Goal: Navigation & Orientation: Find specific page/section

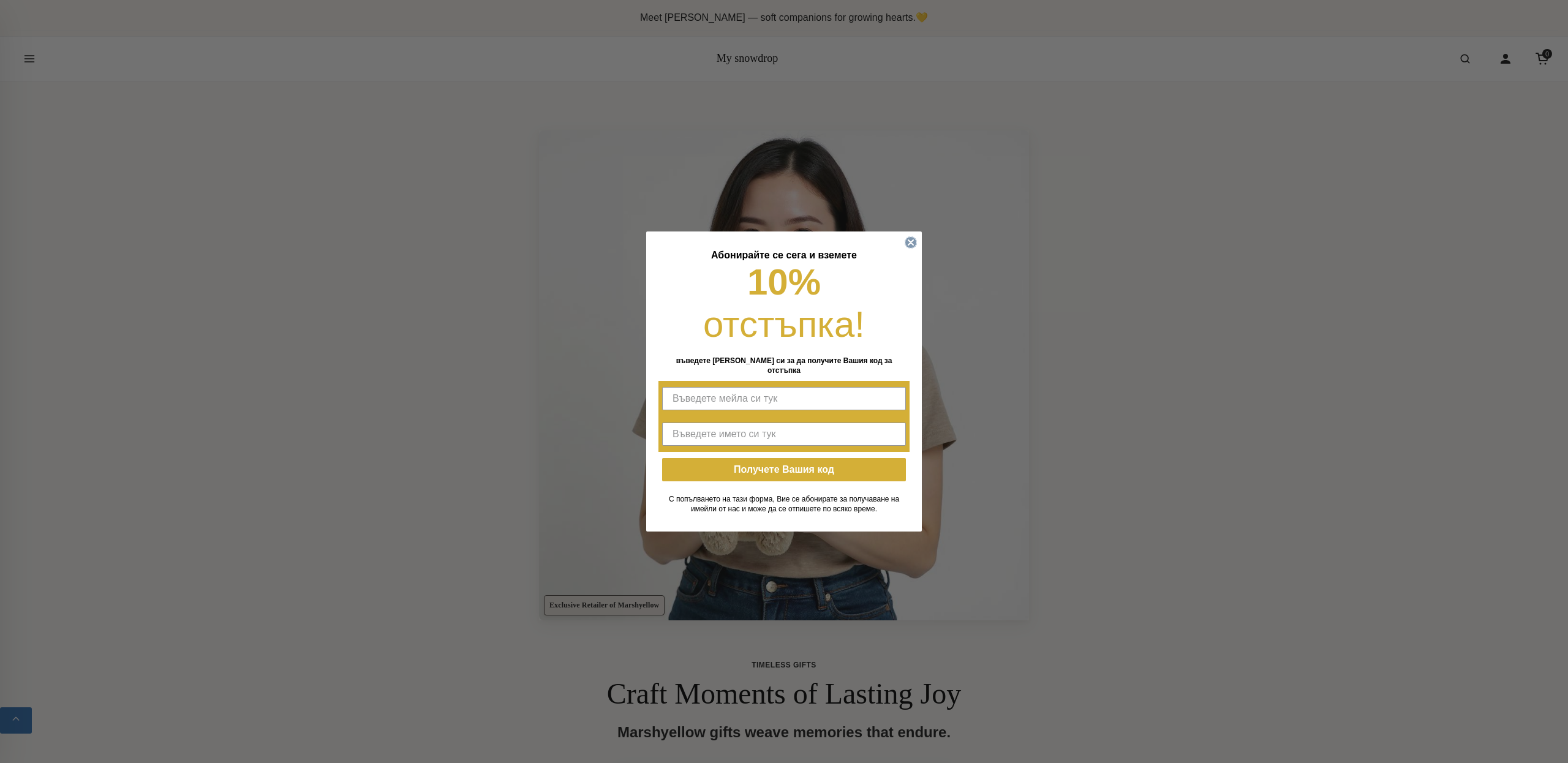
click at [907, 245] on circle "Close dialog" at bounding box center [911, 242] width 11 height 11
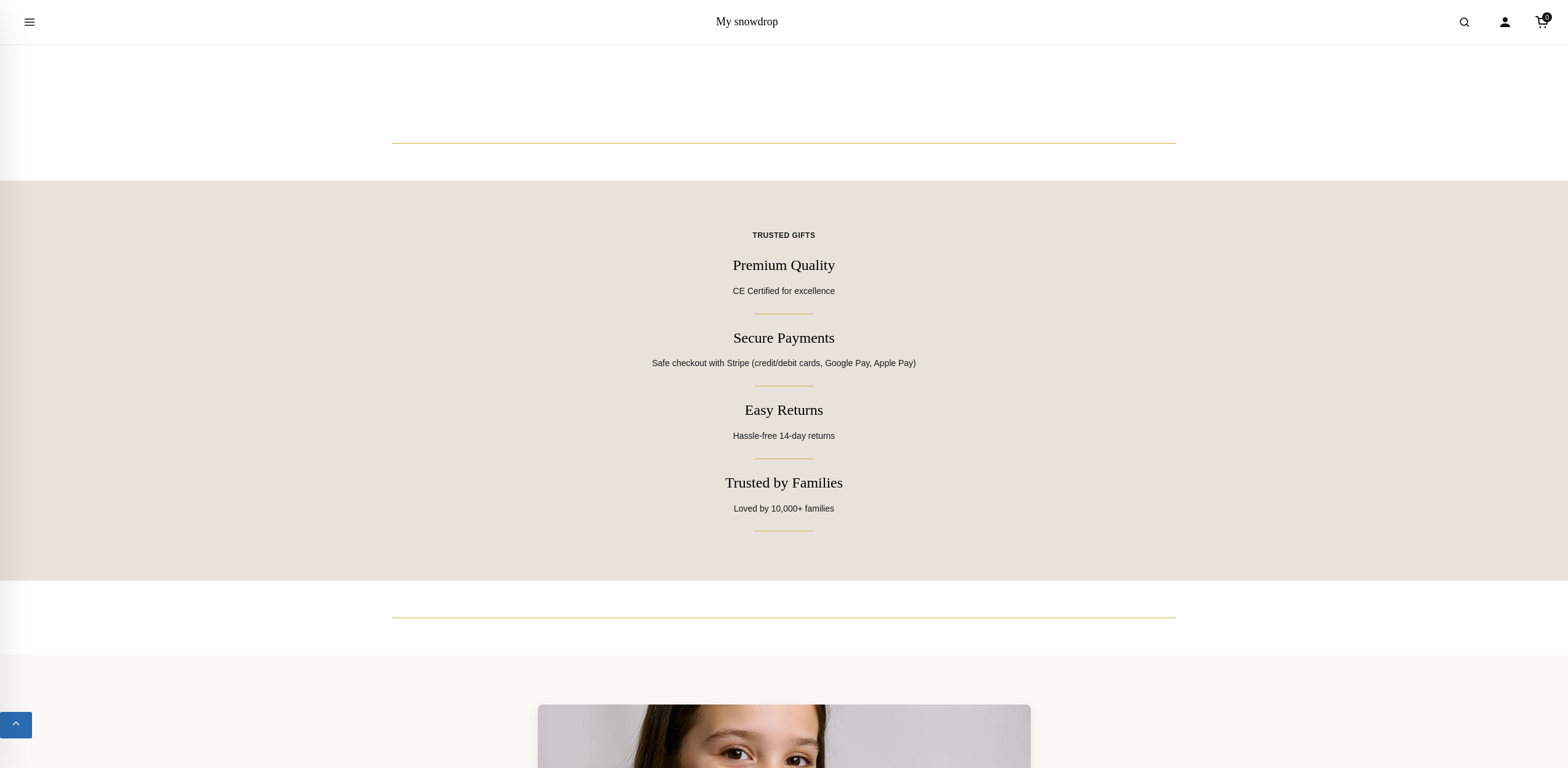
scroll to position [10028, 0]
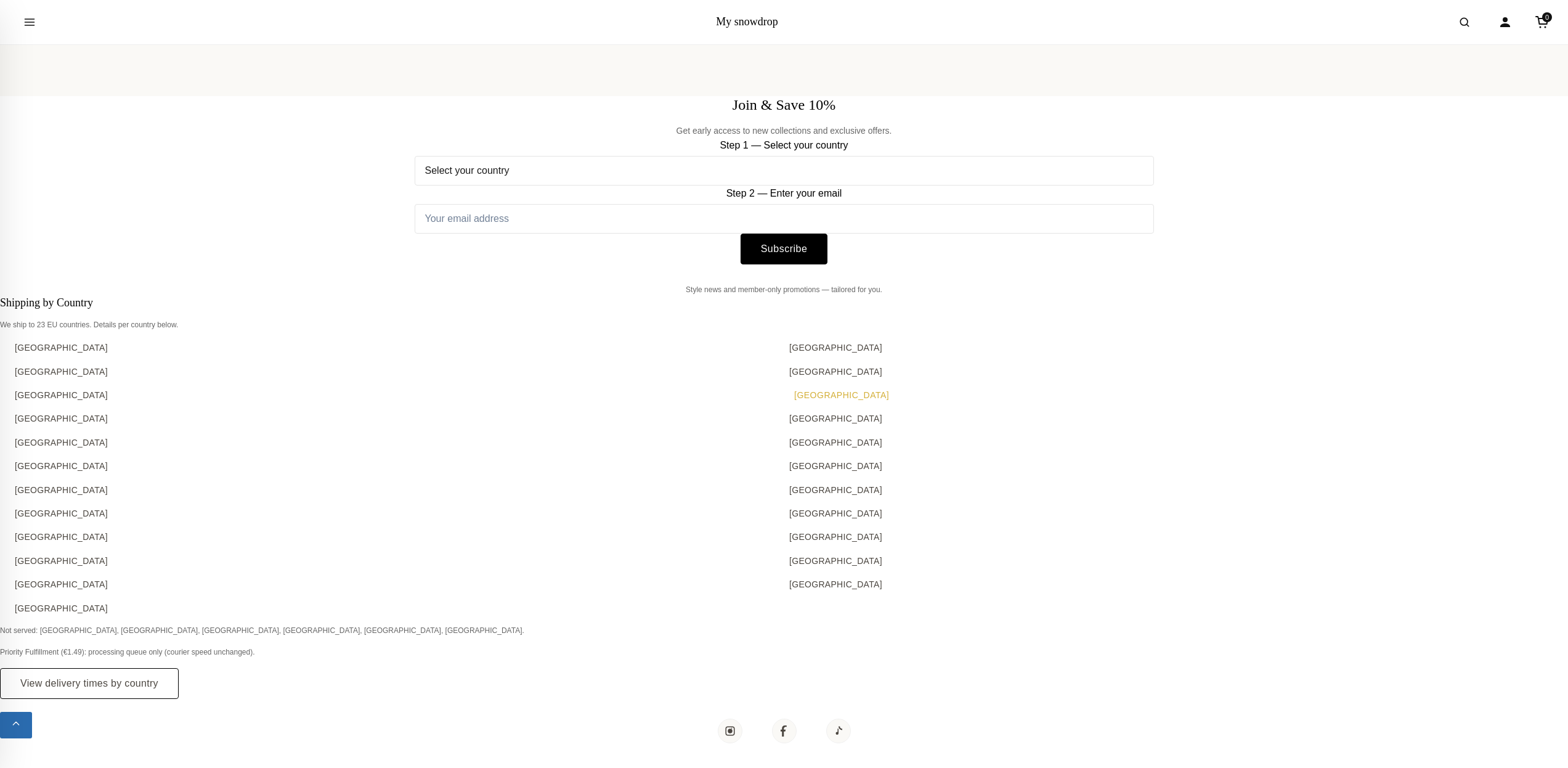
click at [809, 388] on link "[GEOGRAPHIC_DATA]" at bounding box center [1172, 395] width 765 height 14
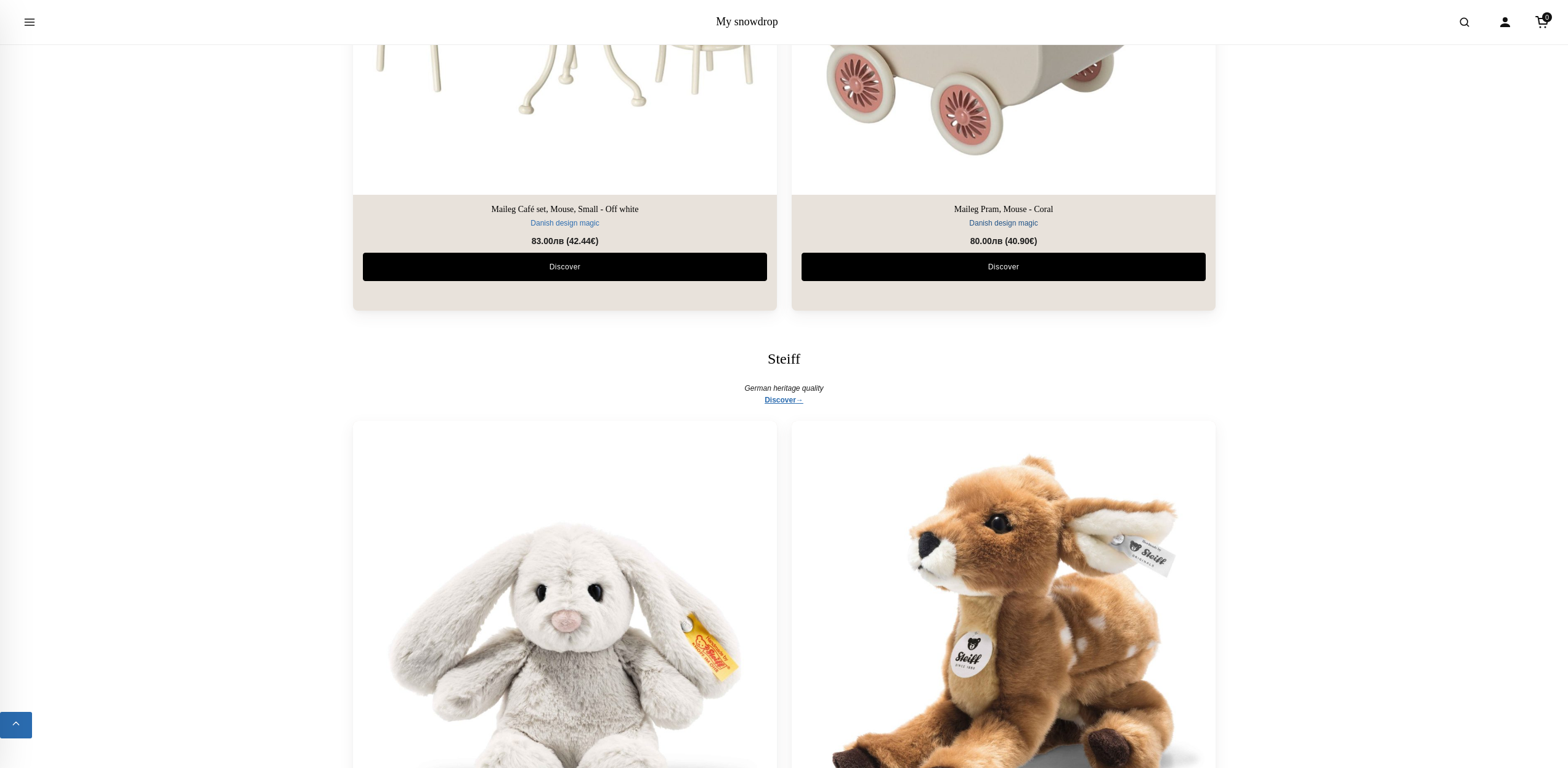
scroll to position [6357, 0]
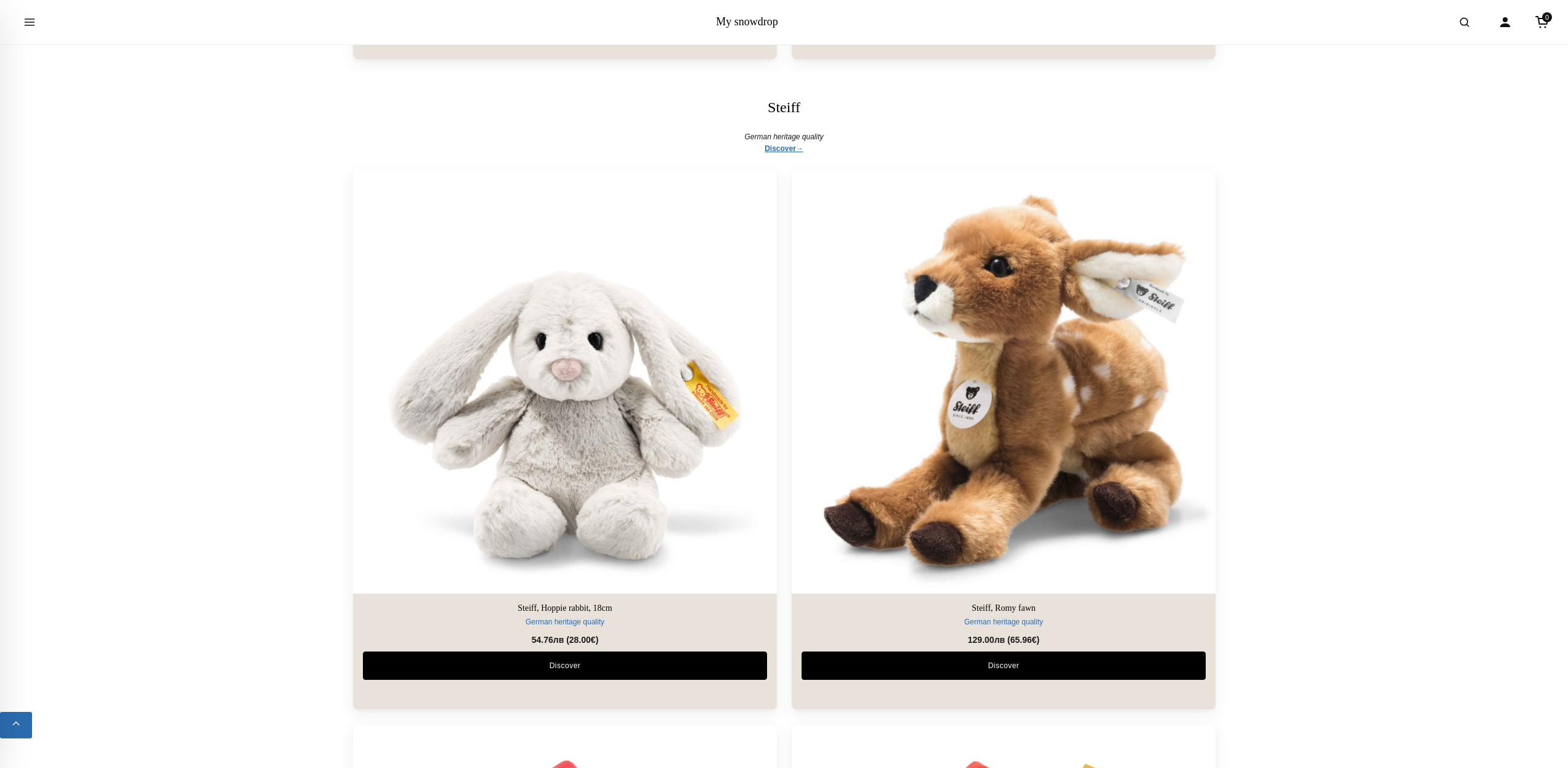
click at [1005, 239] on img at bounding box center [1003, 381] width 445 height 445
